Goal: Book appointment/travel/reservation

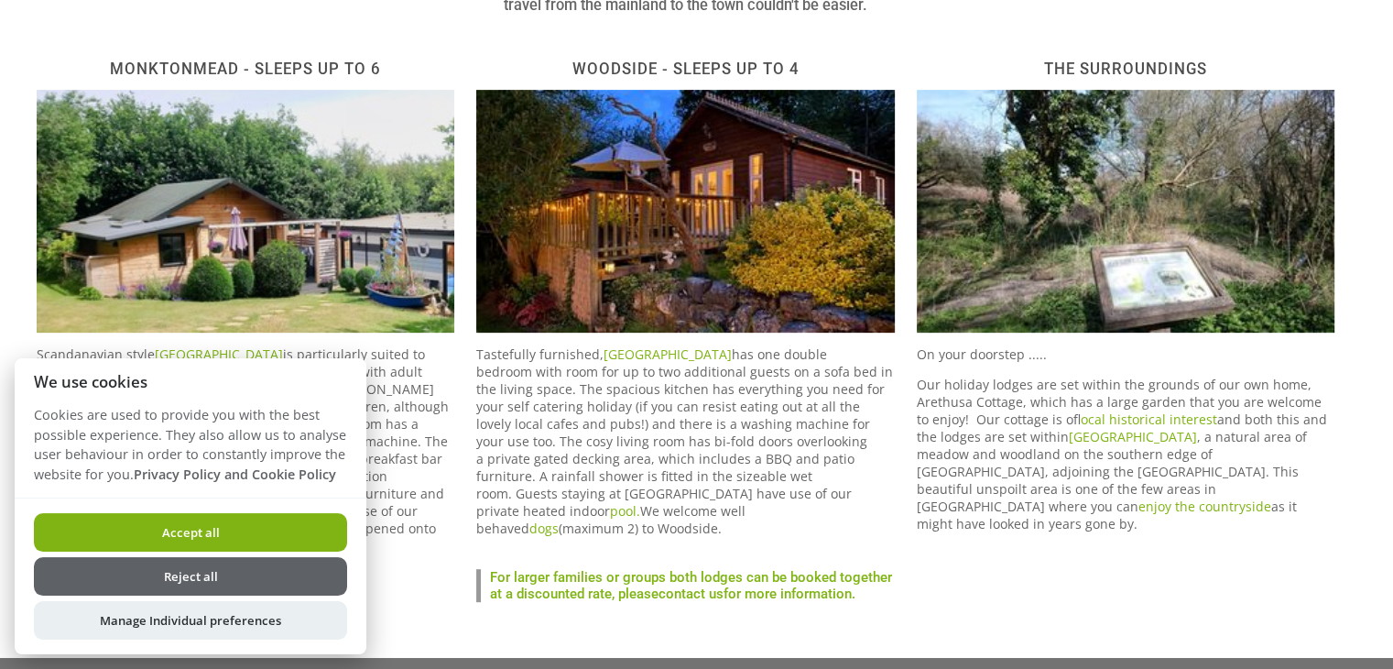
scroll to position [623, 0]
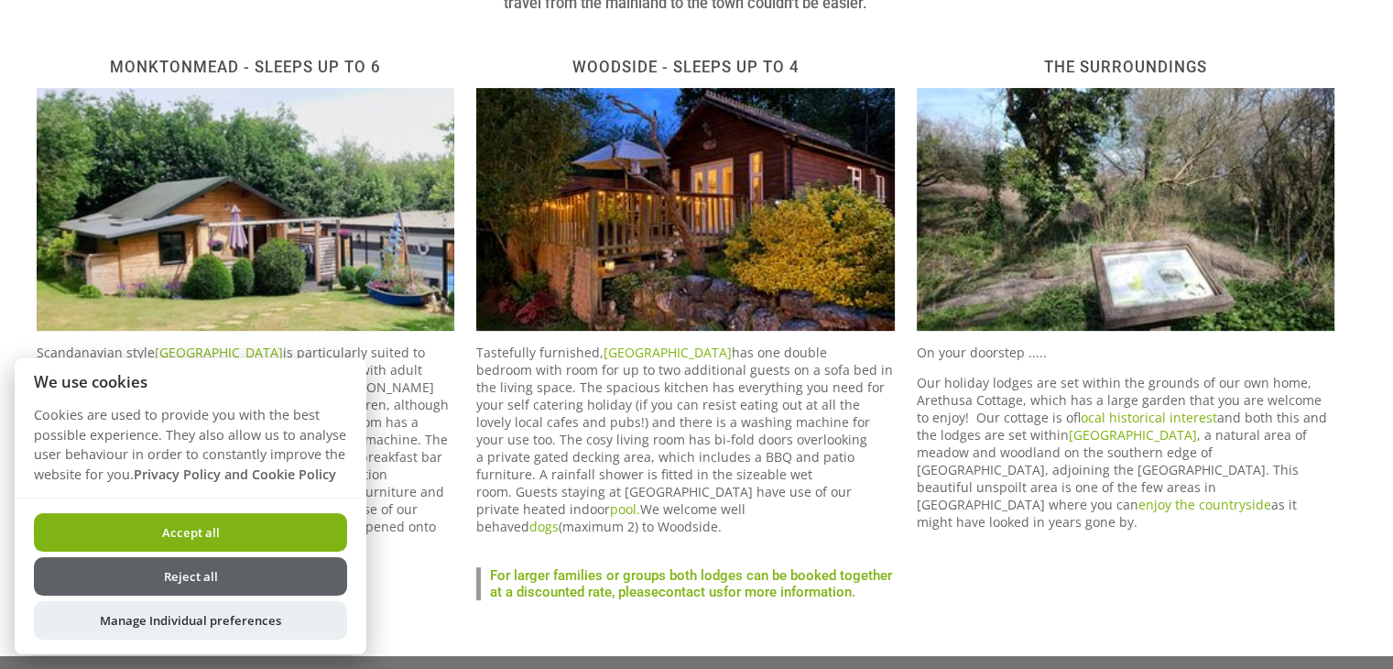
click at [230, 527] on button "Accept all" at bounding box center [190, 532] width 313 height 38
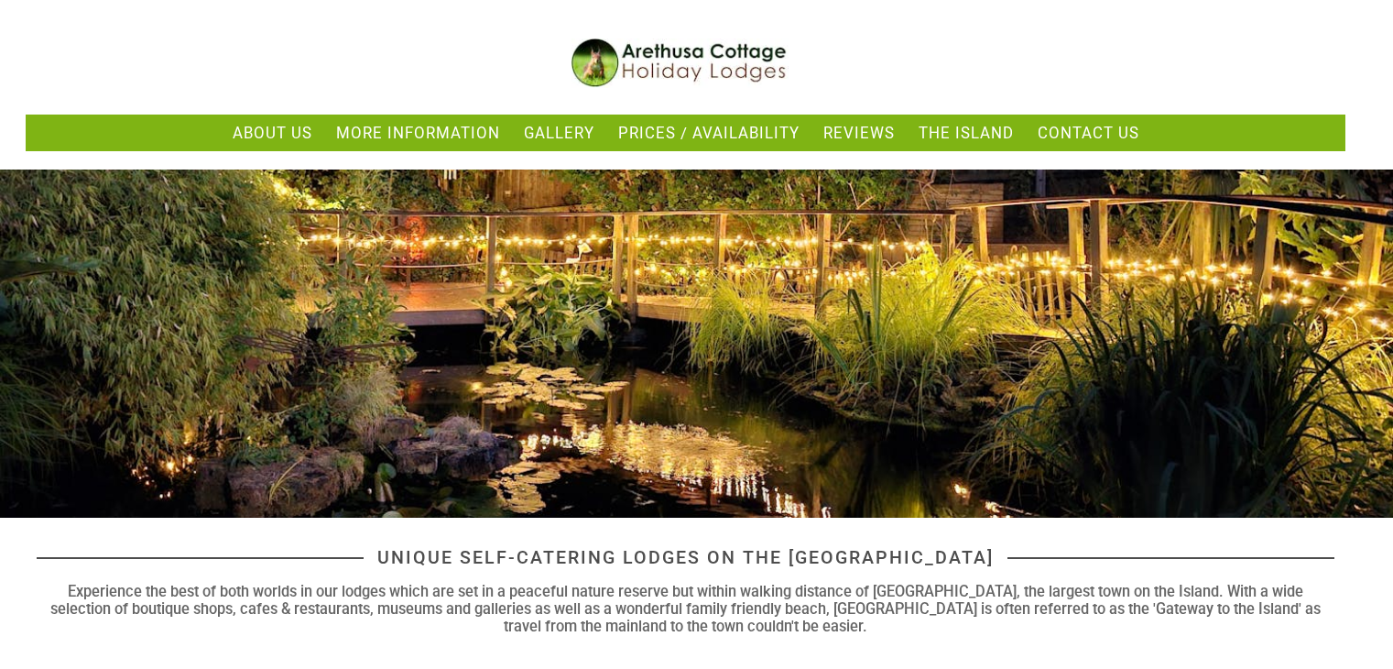
scroll to position [623, 0]
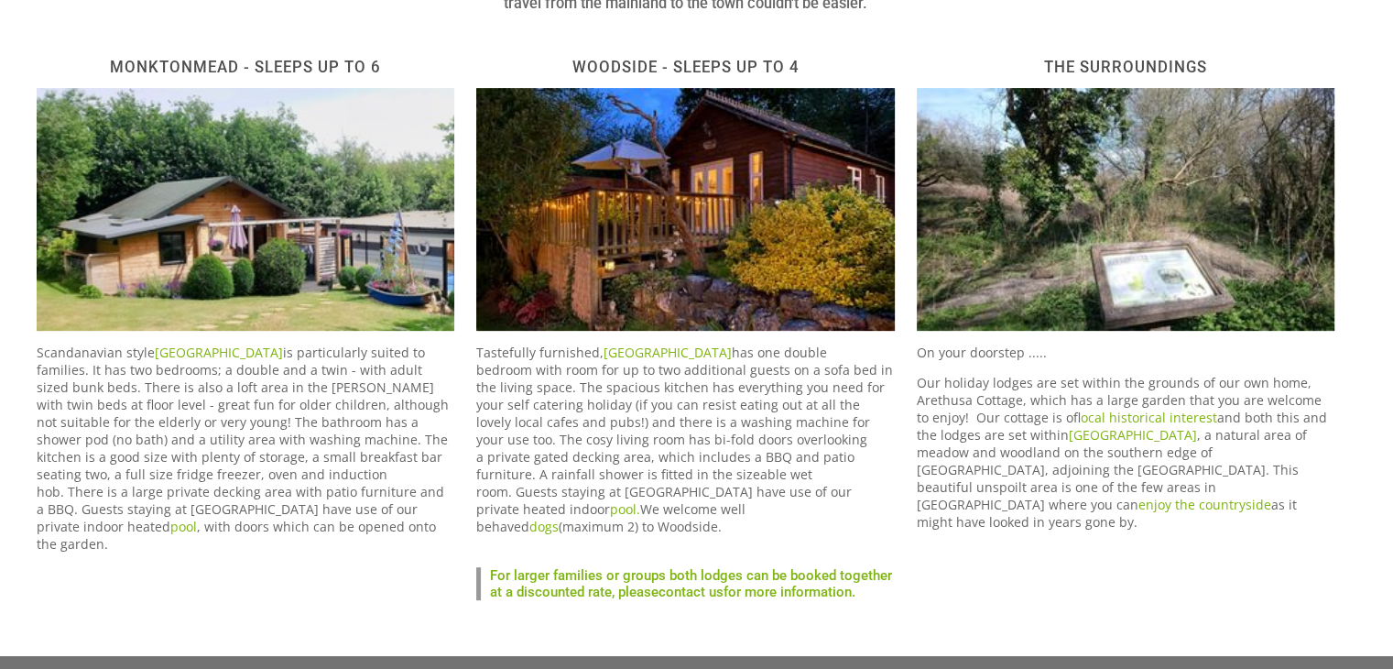
click at [213, 195] on img at bounding box center [246, 209] width 418 height 243
click at [217, 65] on h2 "Monktonmead - Sleeps up to 6" at bounding box center [246, 67] width 418 height 18
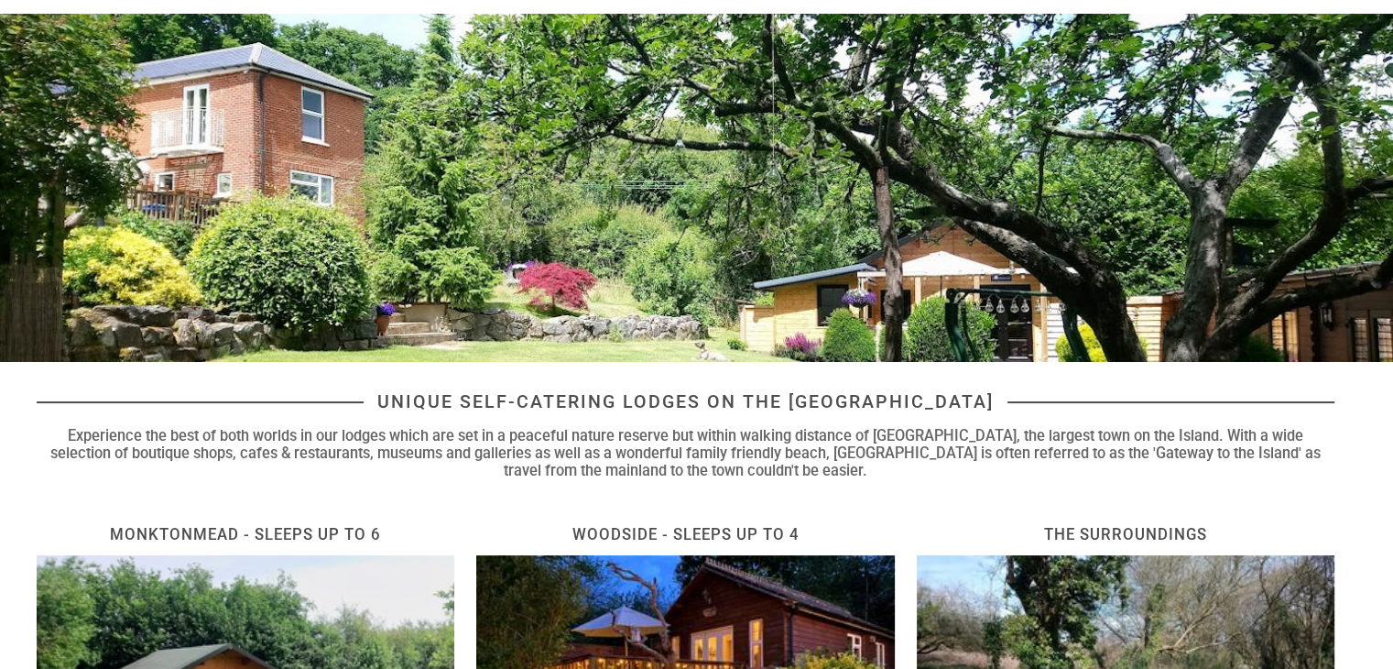
scroll to position [0, 0]
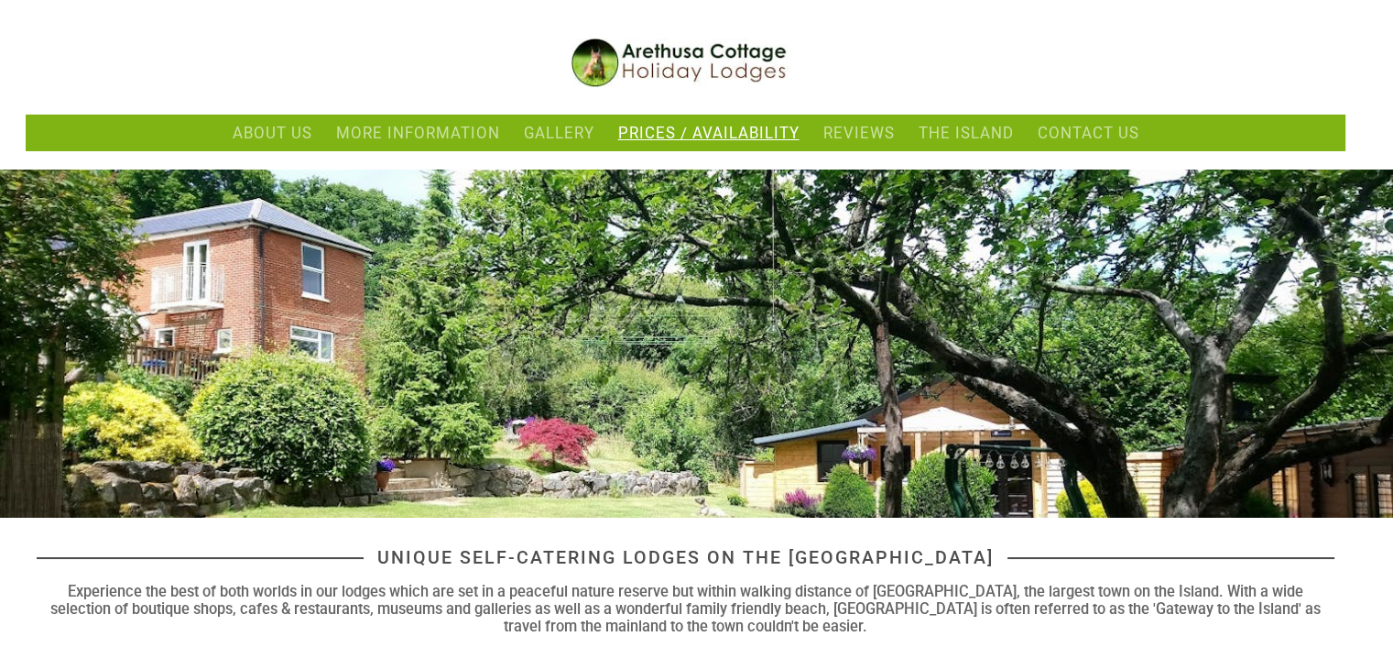
click at [752, 130] on link "Prices / Availability" at bounding box center [708, 133] width 181 height 18
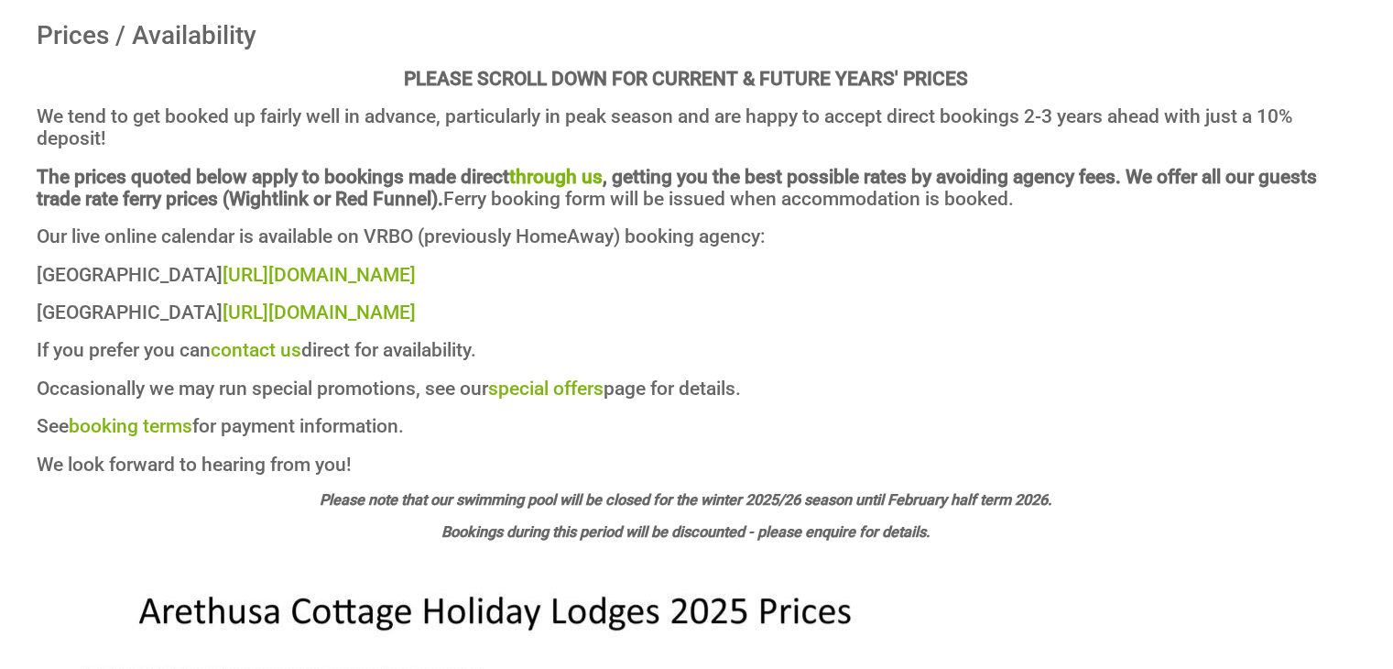
scroll to position [556, 0]
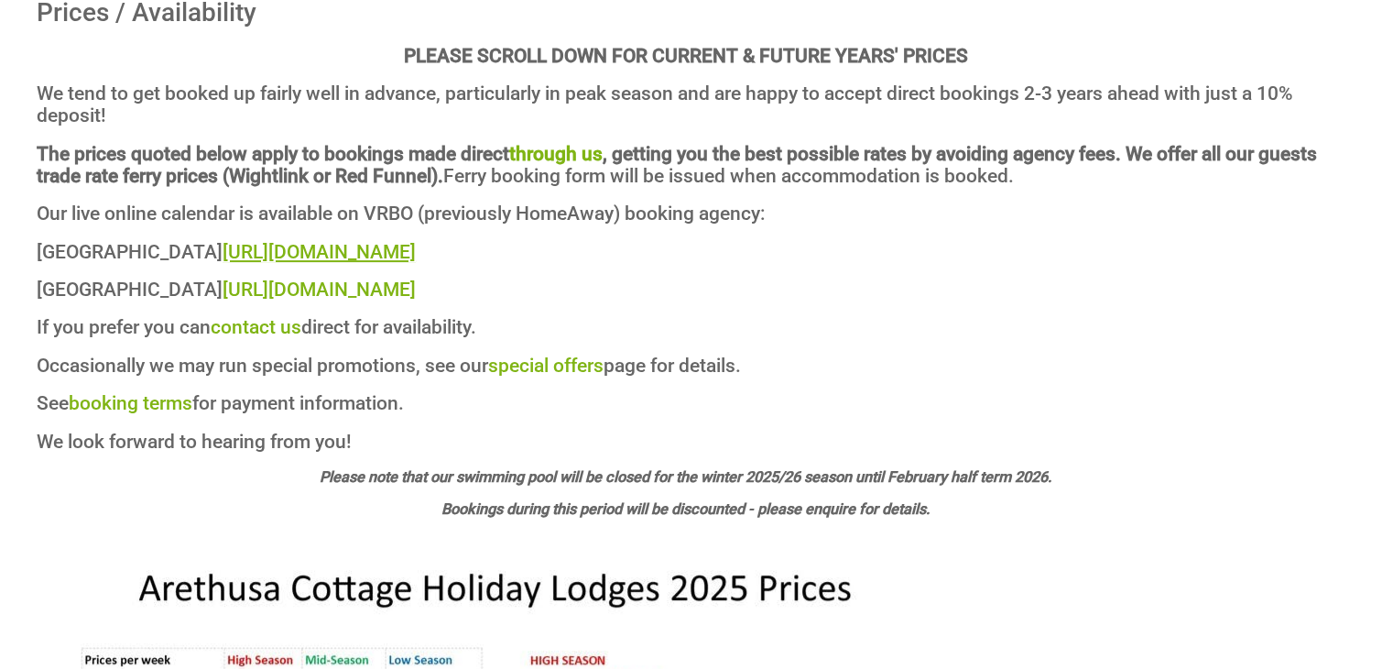
click at [386, 257] on link "https://www.homeaway.co.uk/p10515197" at bounding box center [319, 252] width 193 height 22
